Goal: Task Accomplishment & Management: Use online tool/utility

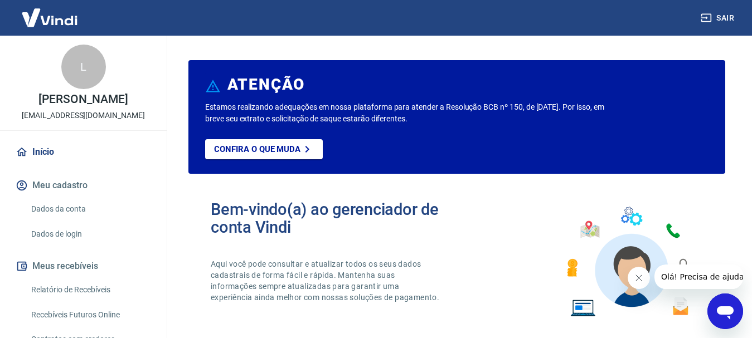
click at [640, 277] on icon "Fechar mensagem da empresa" at bounding box center [638, 278] width 9 height 9
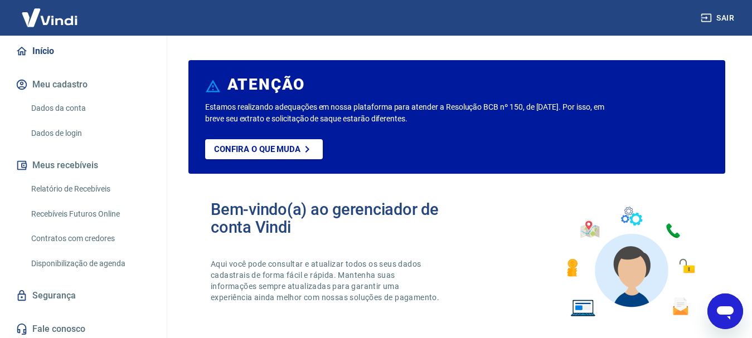
scroll to position [104, 0]
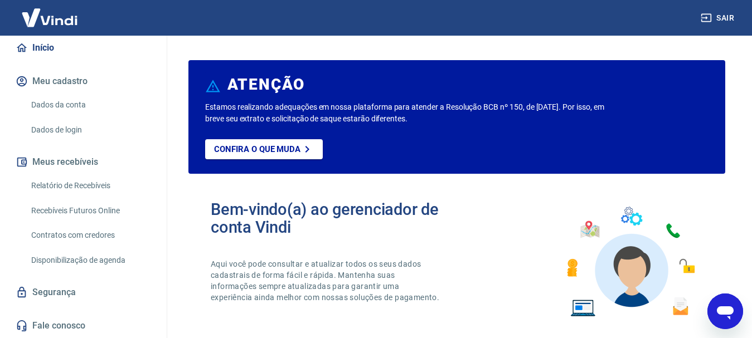
click at [77, 209] on link "Recebíveis Futuros Online" at bounding box center [90, 211] width 127 height 23
